Goal: Task Accomplishment & Management: Complete application form

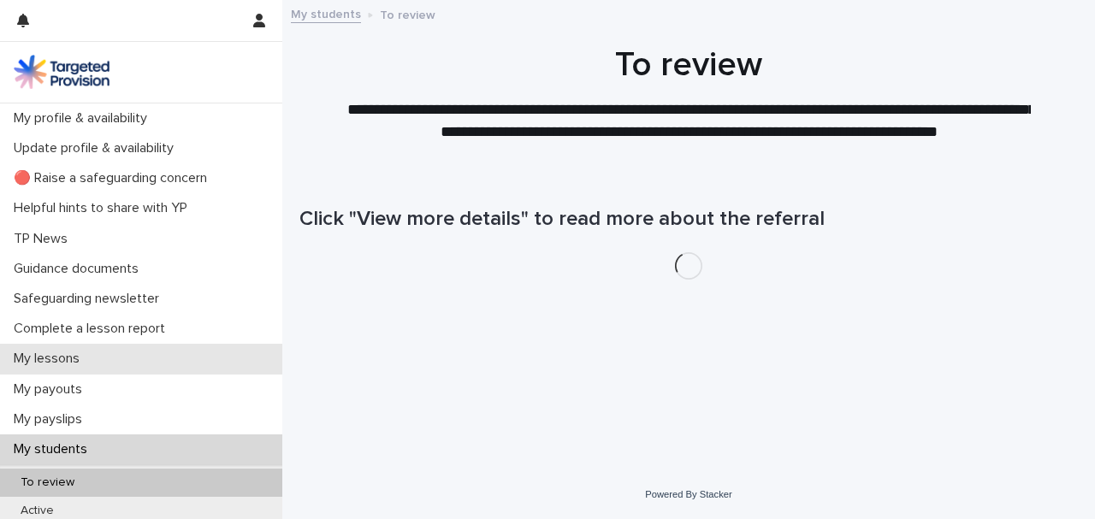
click at [153, 355] on div "My lessons" at bounding box center [141, 359] width 282 height 30
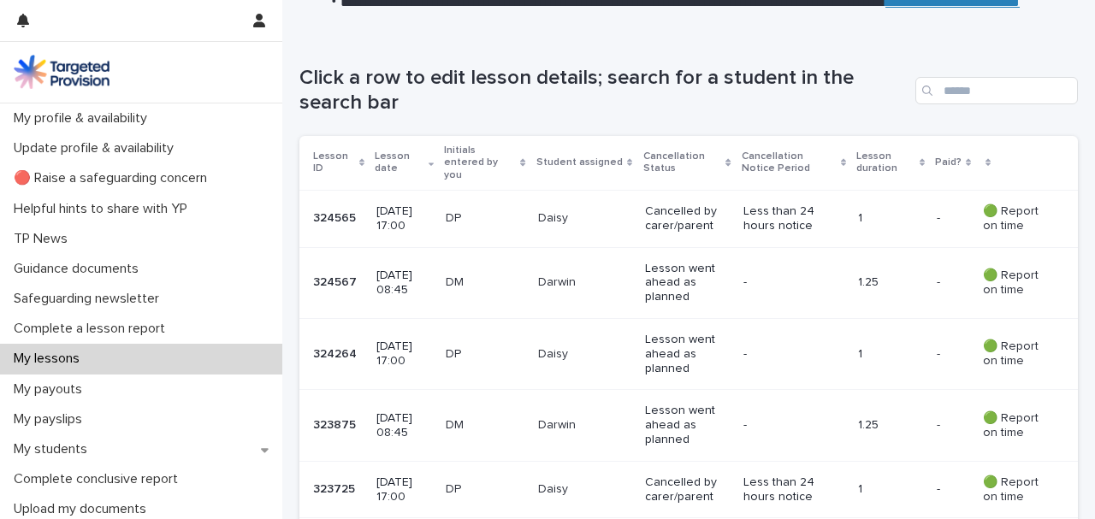
scroll to position [290, 0]
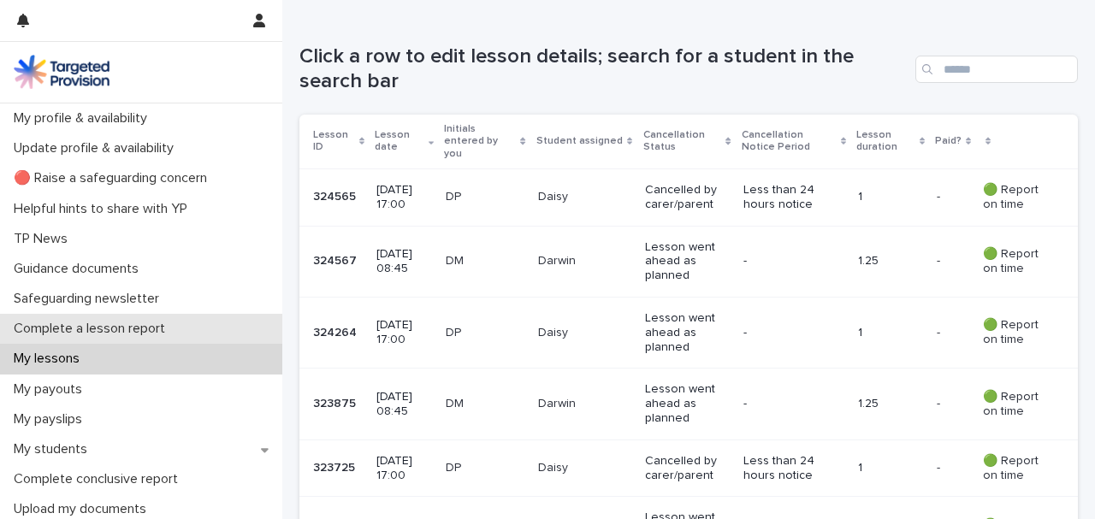
click at [175, 322] on p "Complete a lesson report" at bounding box center [93, 329] width 172 height 16
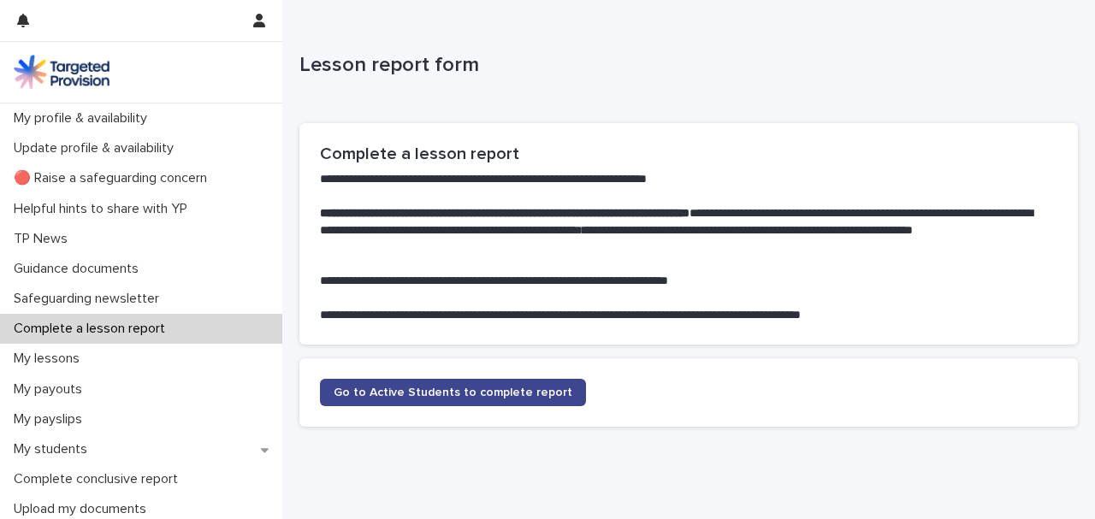
click at [455, 390] on span "Go to Active Students to complete report" at bounding box center [453, 393] width 239 height 12
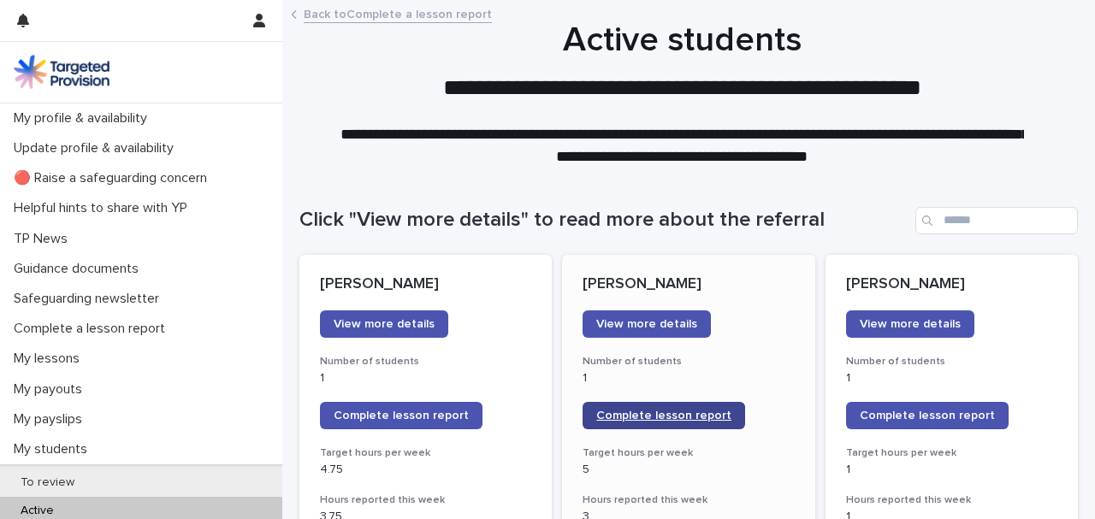
click at [635, 417] on span "Complete lesson report" at bounding box center [663, 416] width 135 height 12
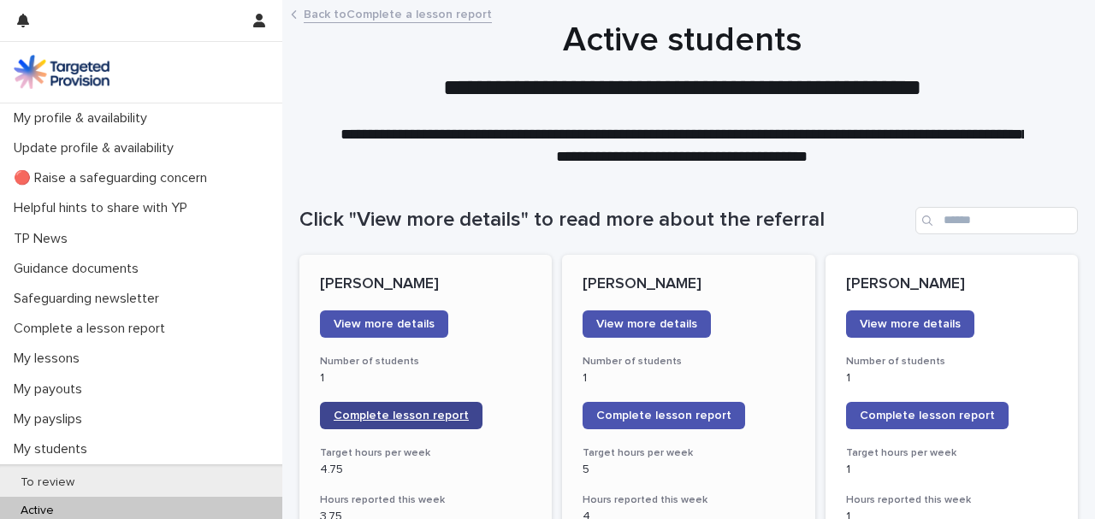
click at [397, 413] on span "Complete lesson report" at bounding box center [401, 416] width 135 height 12
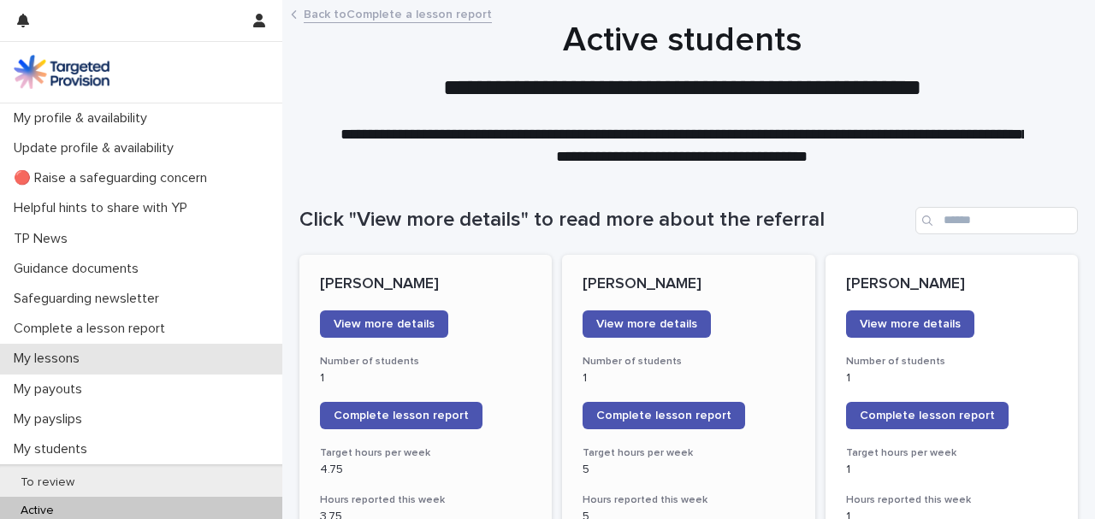
click at [139, 352] on div "My lessons" at bounding box center [141, 359] width 282 height 30
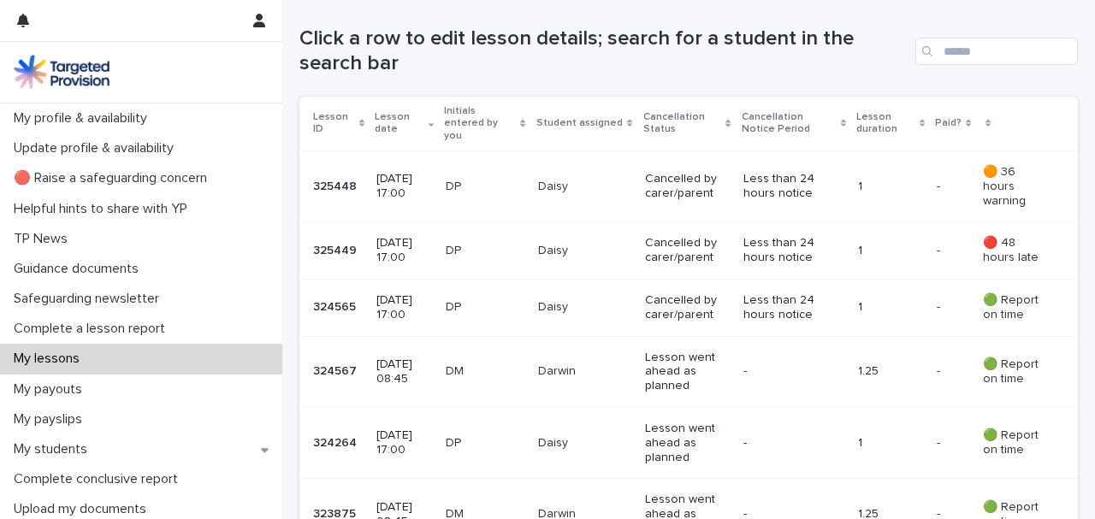
scroll to position [317, 0]
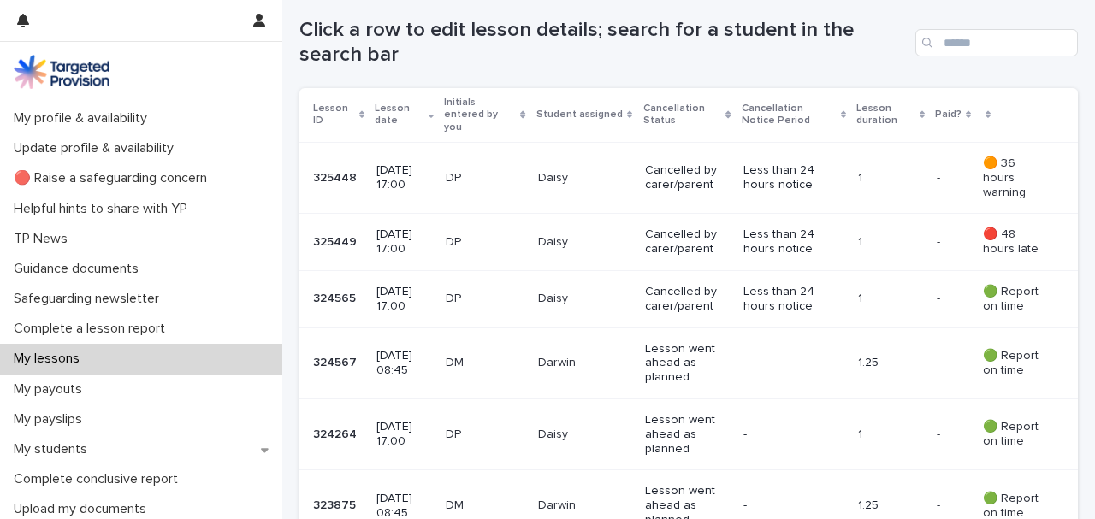
click at [1005, 349] on p "🟢 Report on time" at bounding box center [1017, 363] width 68 height 29
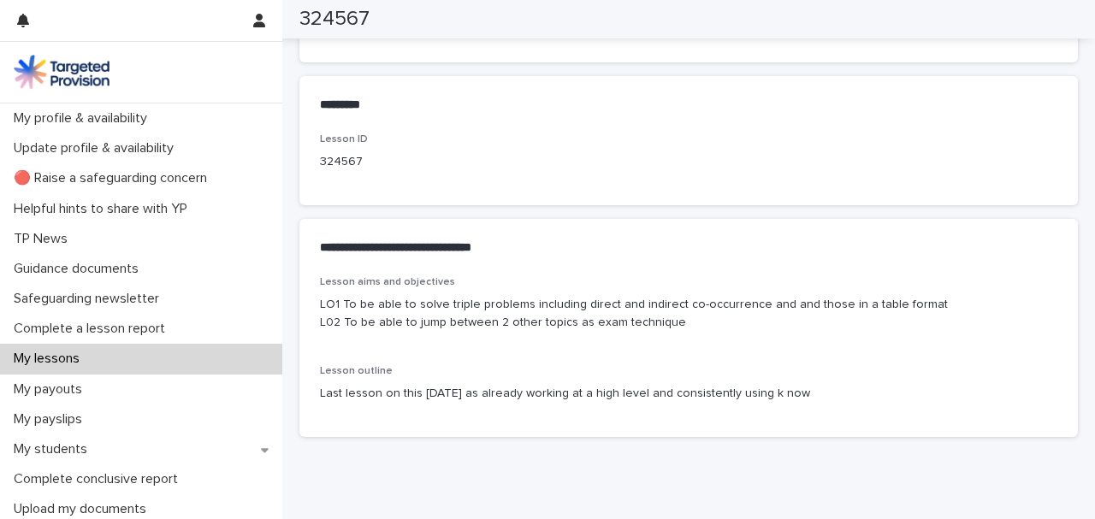
scroll to position [848, 0]
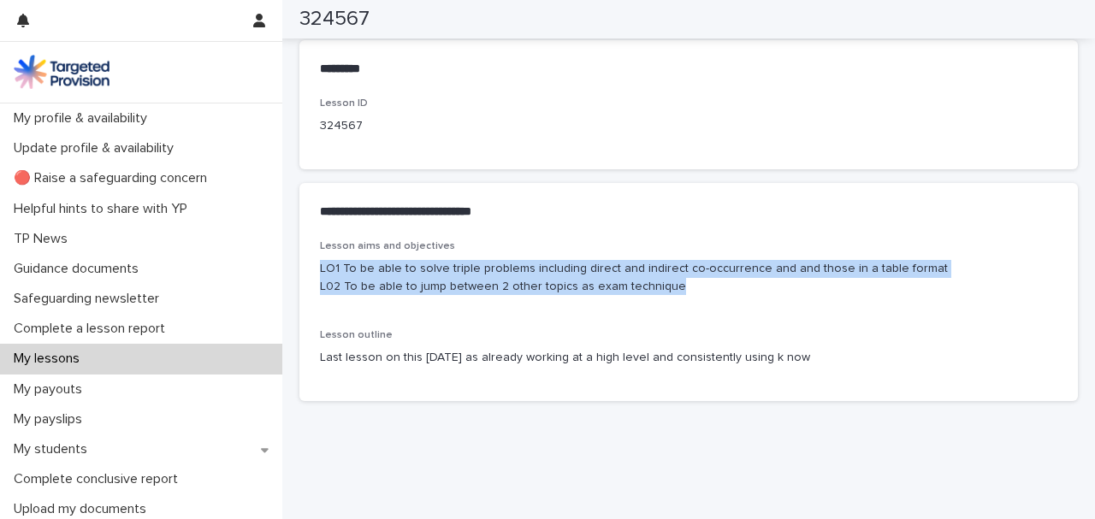
drag, startPoint x: 668, startPoint y: 307, endPoint x: 320, endPoint y: 257, distance: 352.0
click at [320, 257] on div "Lesson aims and objectives LO1 To be able to solve triple problems including di…" at bounding box center [689, 309] width 738 height 139
copy p "LO1 To be able to solve triple problems including direct and indirect co-occurr…"
